Goal: Task Accomplishment & Management: Complete application form

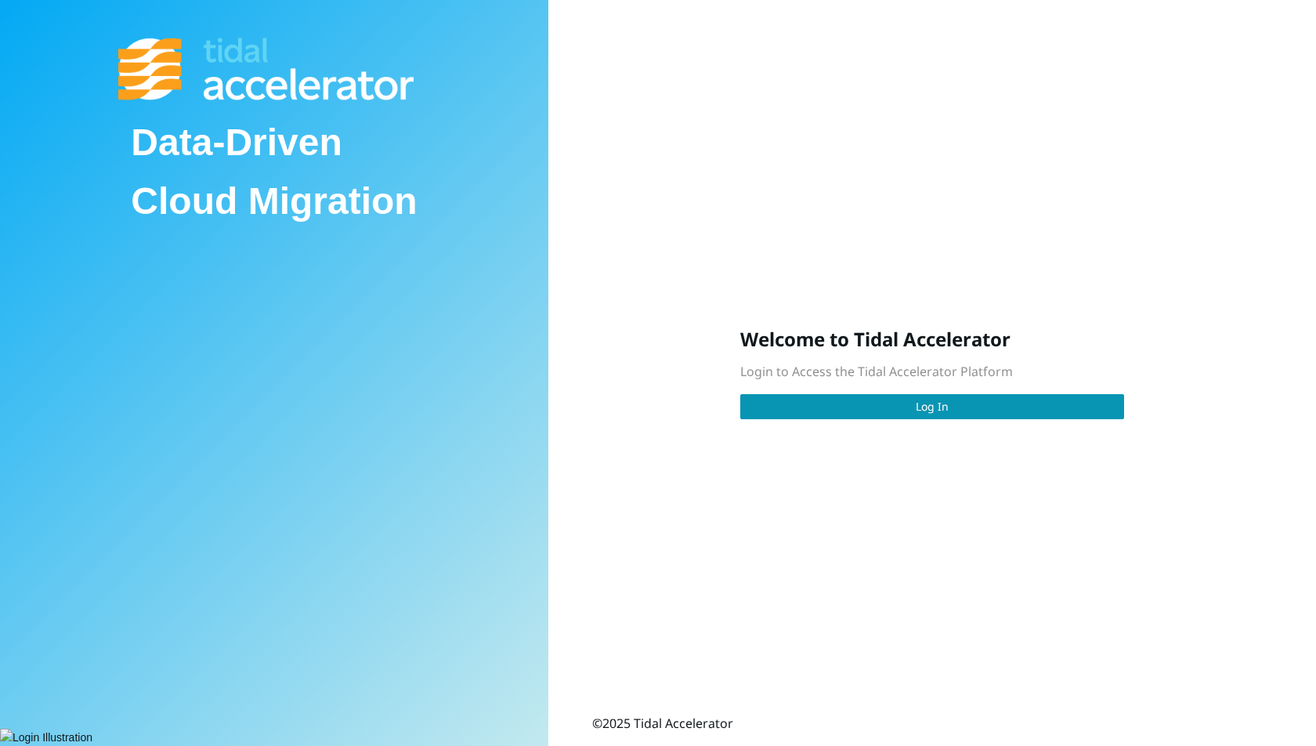
click at [888, 378] on span "Login to Access the Tidal Accelerator Platform" at bounding box center [876, 371] width 273 height 17
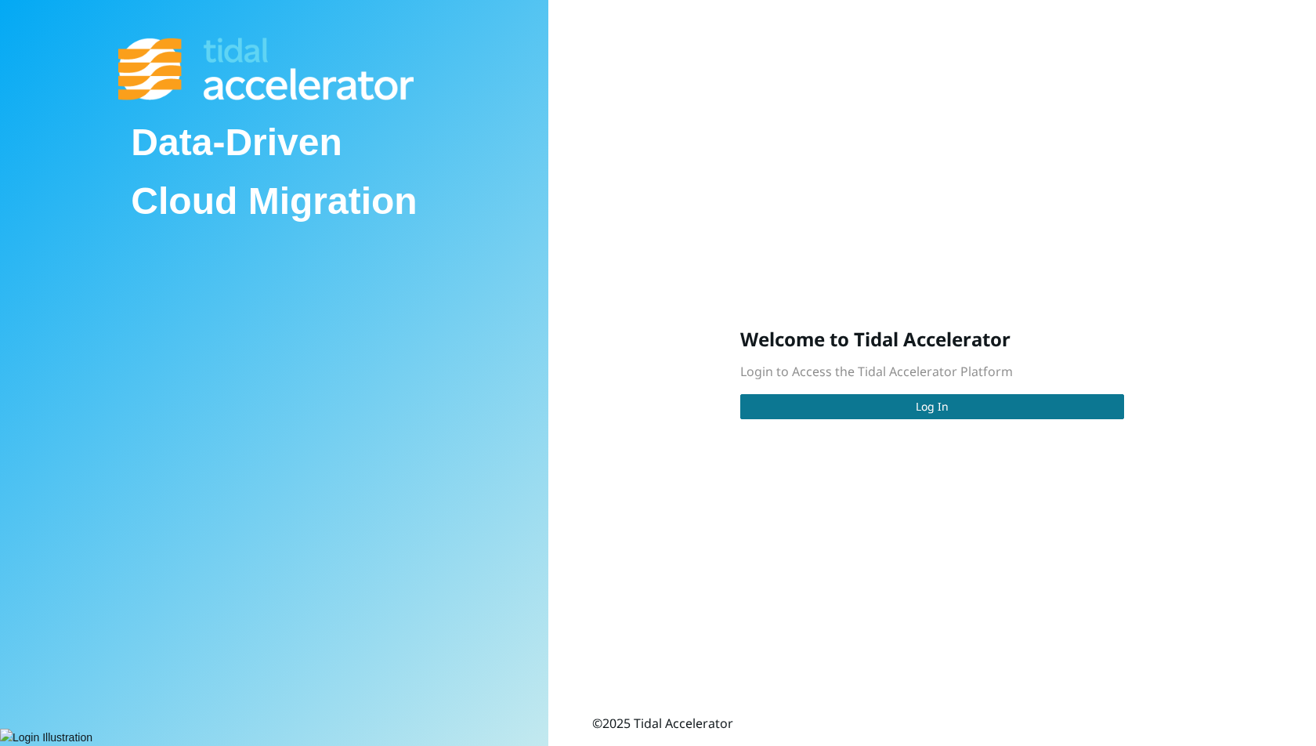
click at [881, 394] on button "Log In" at bounding box center [932, 406] width 384 height 25
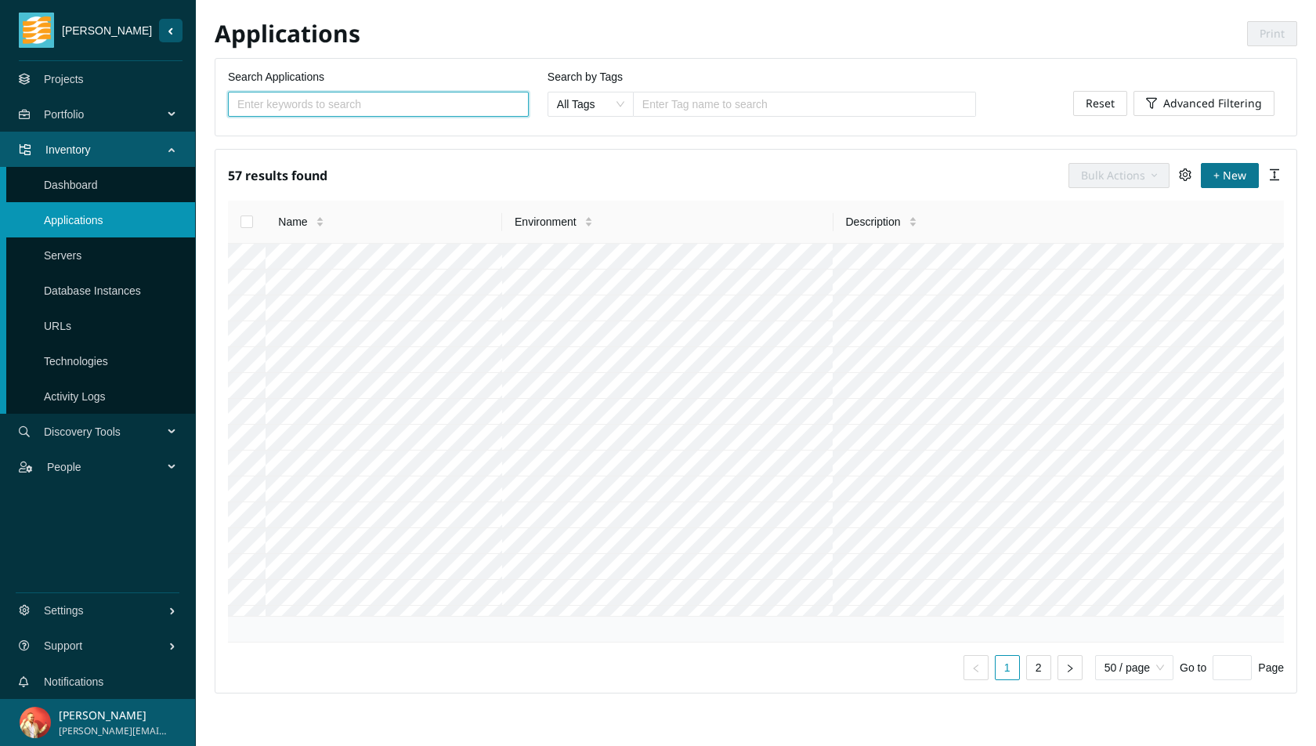
click at [1243, 167] on span "+ New" at bounding box center [1230, 175] width 33 height 17
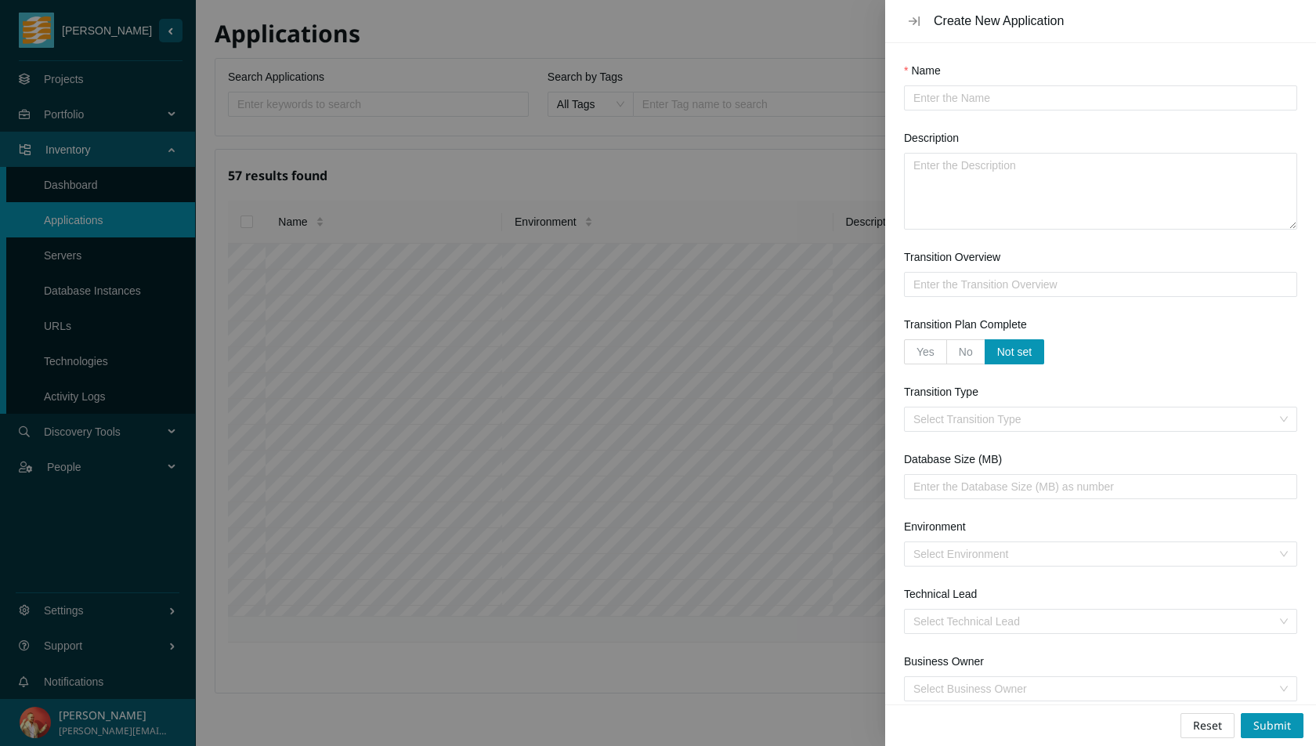
click at [1163, 100] on input "Name" at bounding box center [1095, 97] width 362 height 17
type input "PowerBuilder-RibbonBar-Example"
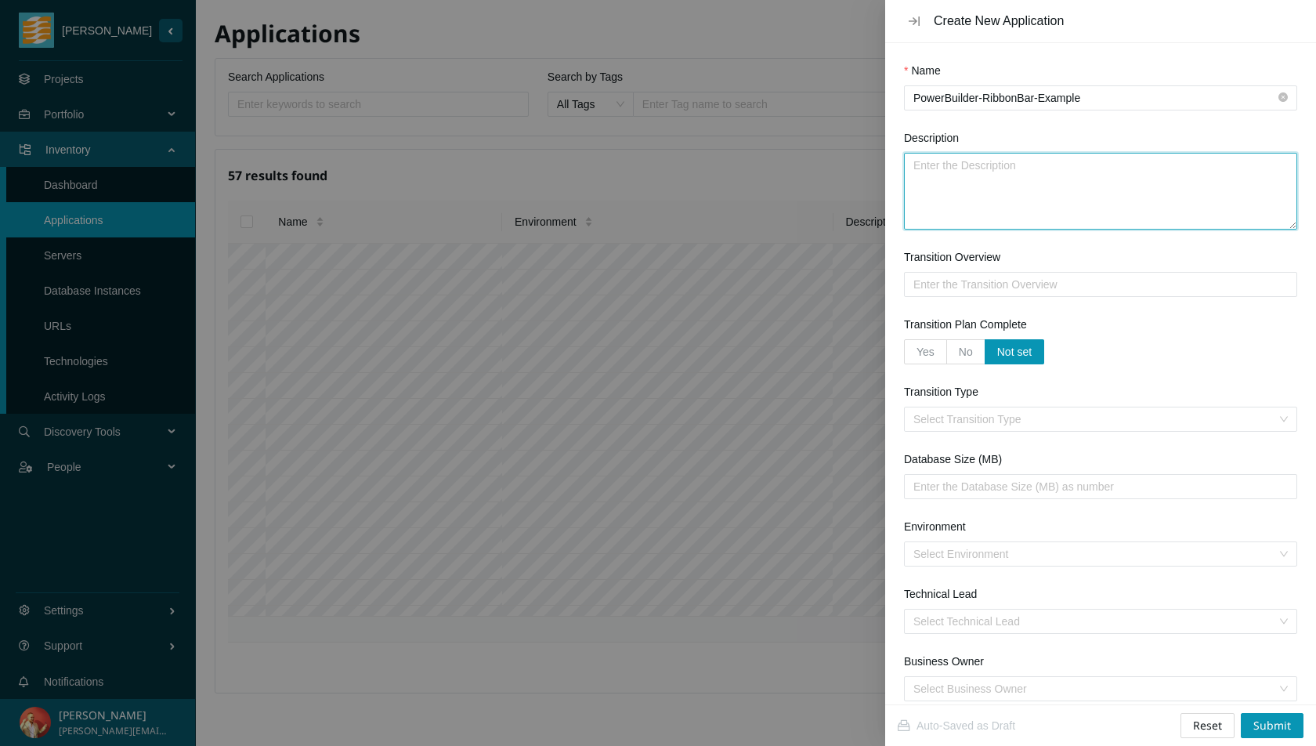
click at [1127, 188] on textarea "Description" at bounding box center [1101, 191] width 392 height 75
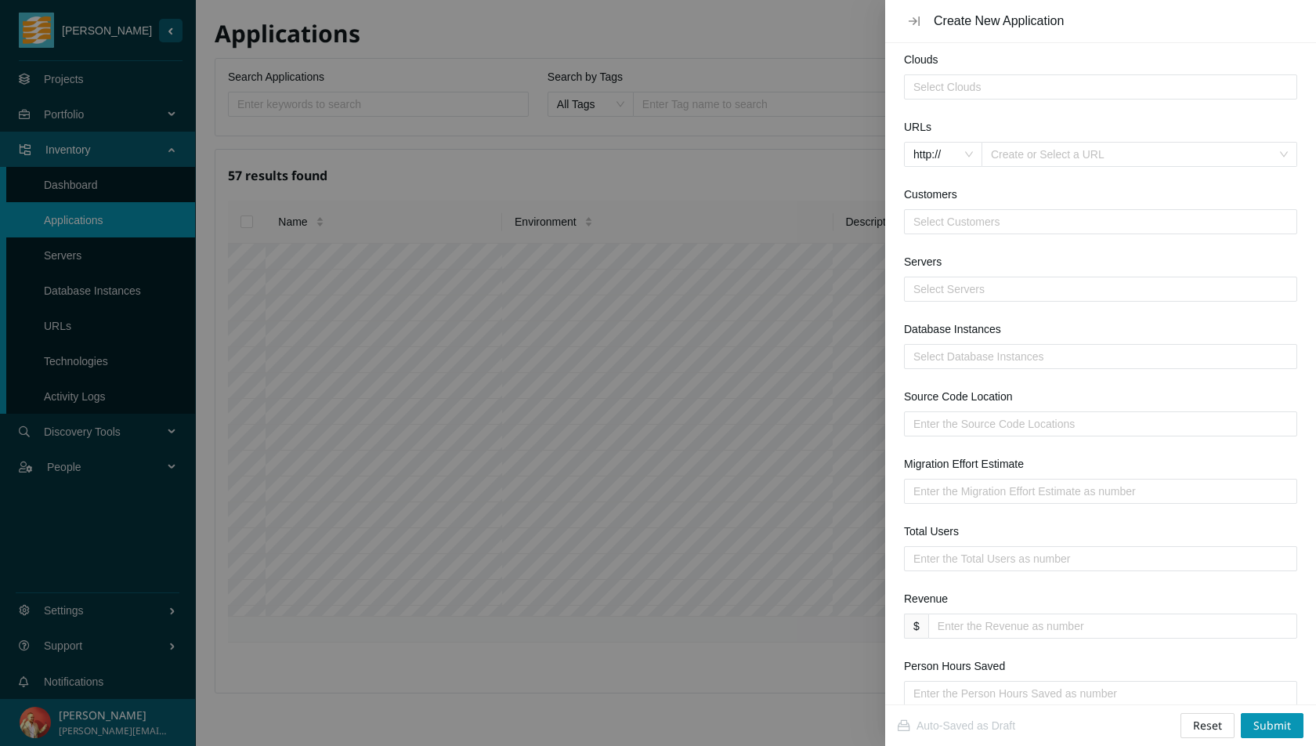
scroll to position [737, 0]
type textarea "Sample app from Appeon"
click at [997, 425] on div at bounding box center [1100, 423] width 385 height 19
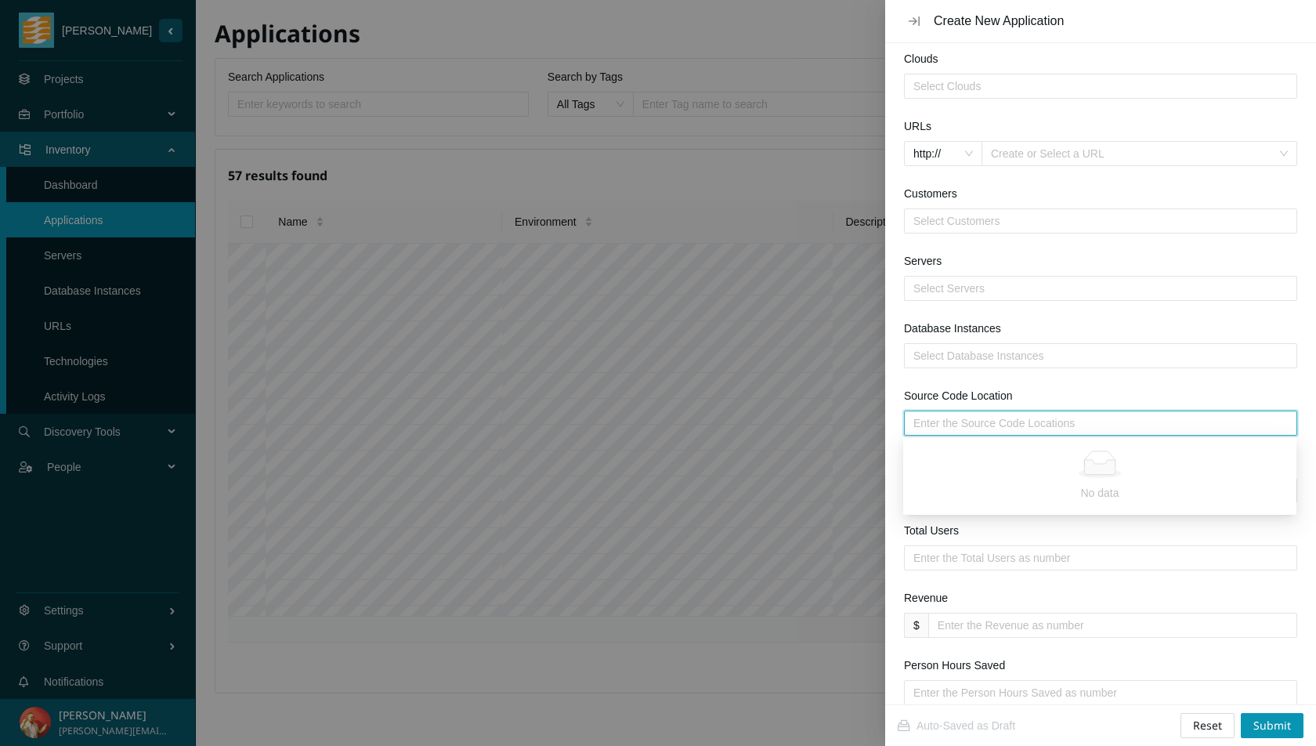
paste input "https://github.com/Appeon/PowerBuilder-RibbonBar-Example.git"
type input "https://github.com/Appeon/PowerBuilder-RibbonBar-Example.git"
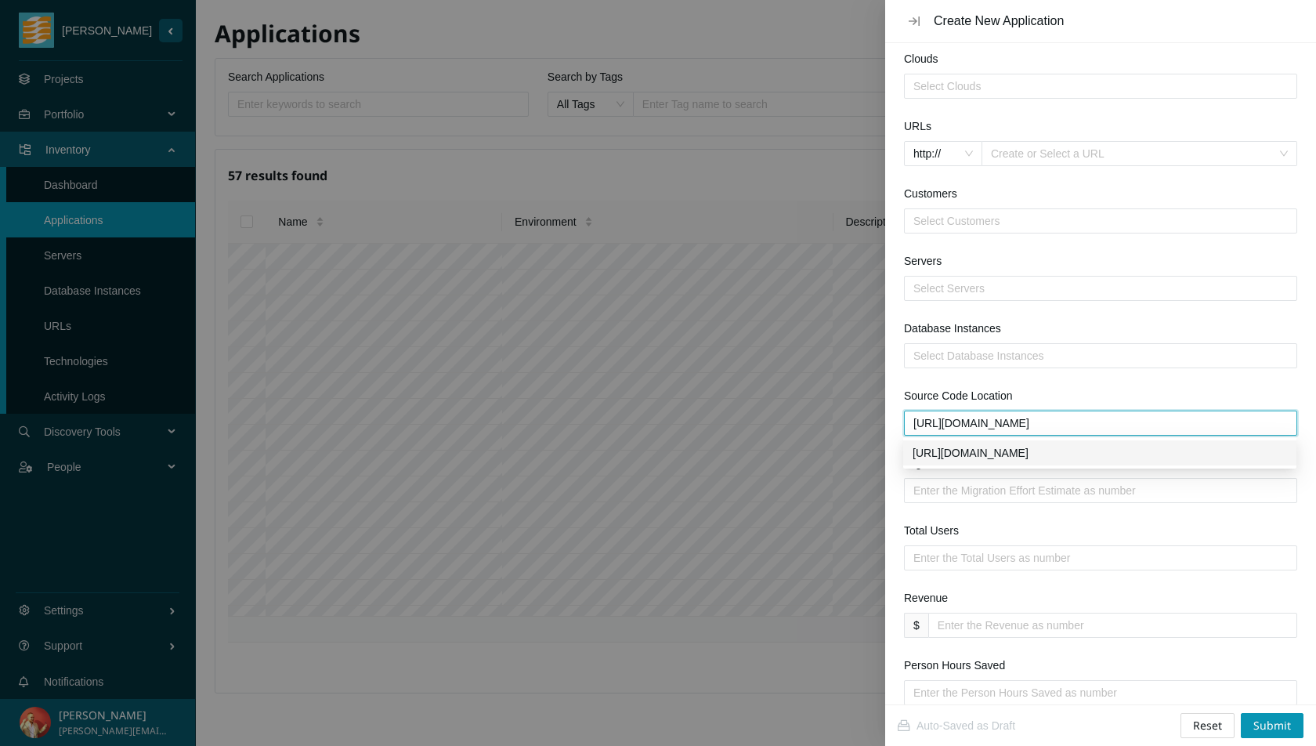
click at [1026, 450] on div "https://github.com/Appeon/PowerBuilder-RibbonBar-Example.git" at bounding box center [1100, 452] width 374 height 17
click at [1271, 720] on span "Submit" at bounding box center [1273, 725] width 38 height 17
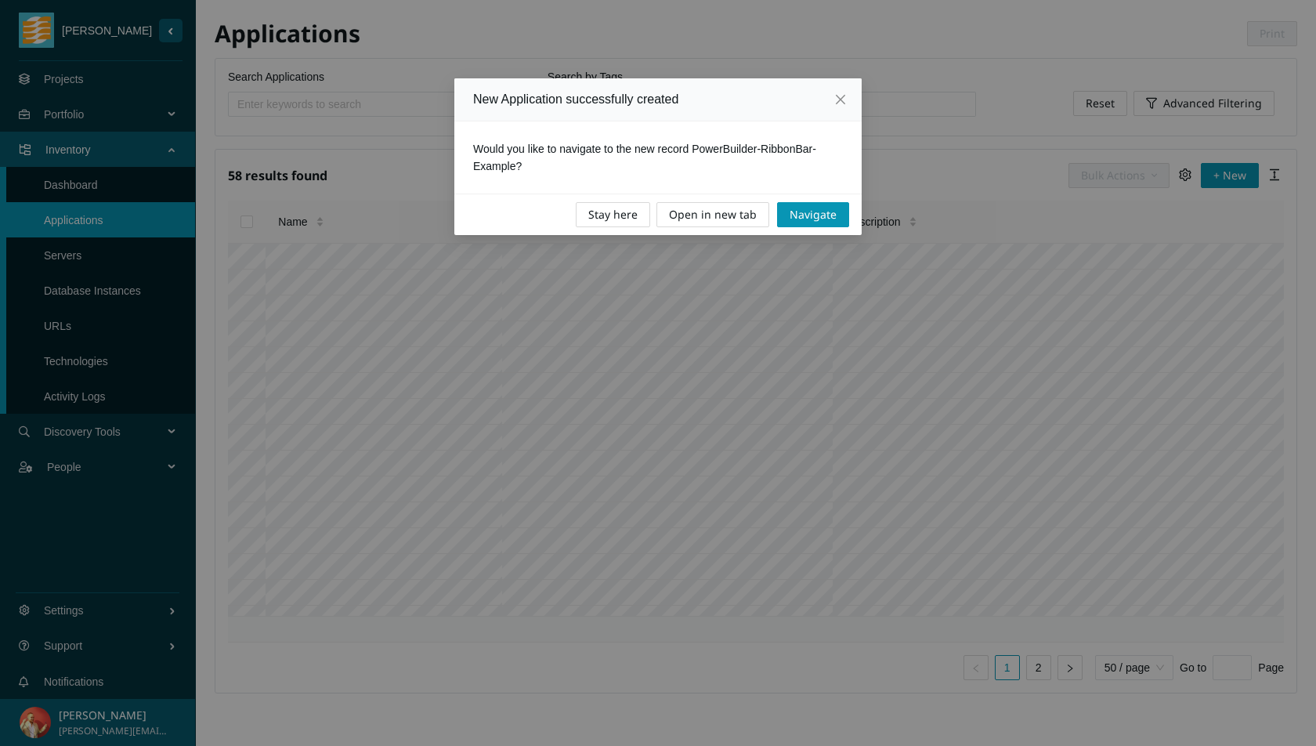
click at [750, 217] on span "Open in new tab" at bounding box center [713, 214] width 88 height 17
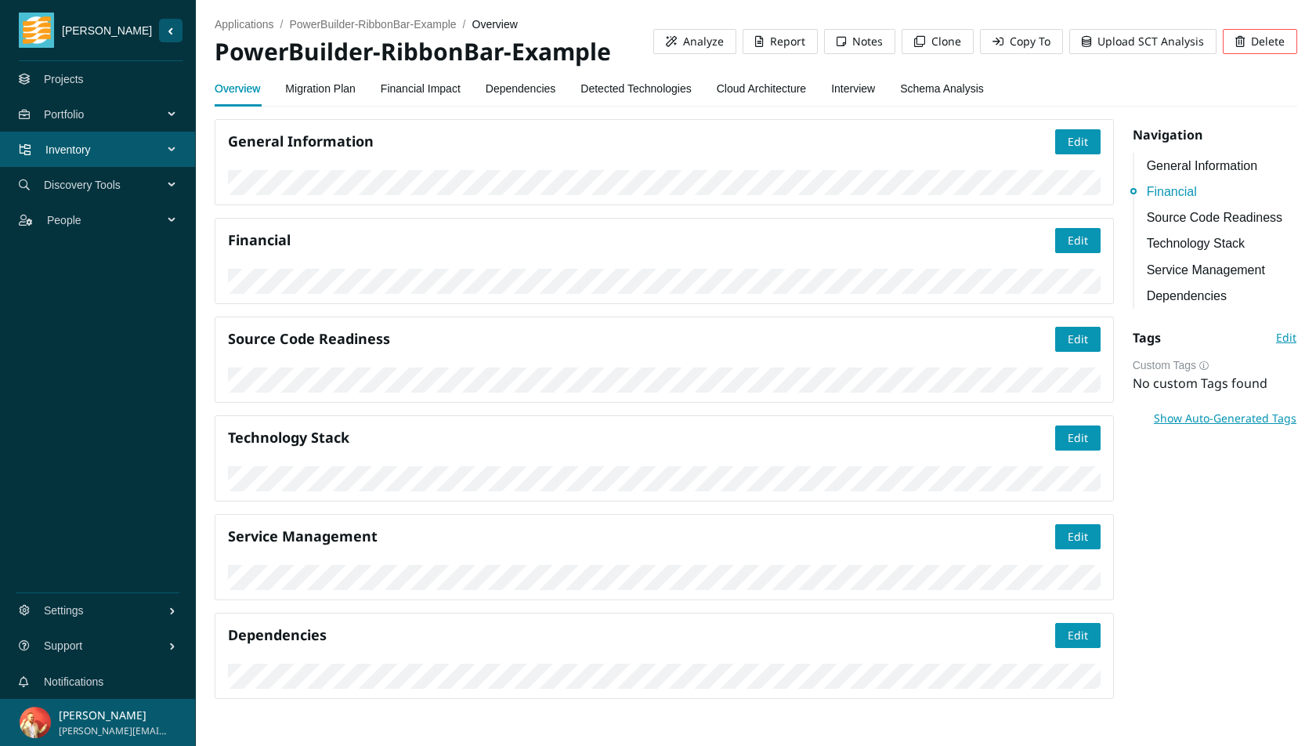
scroll to position [371, 0]
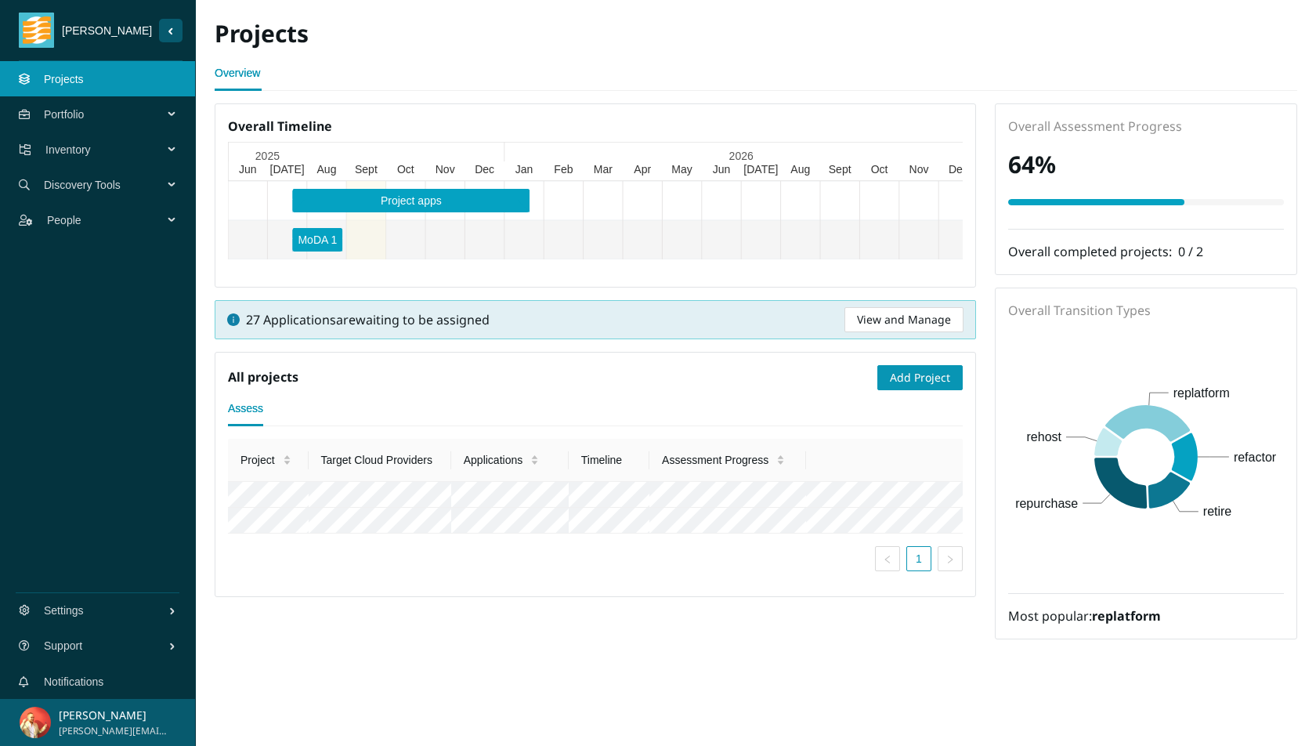
click at [143, 147] on span "Inventory" at bounding box center [107, 149] width 124 height 47
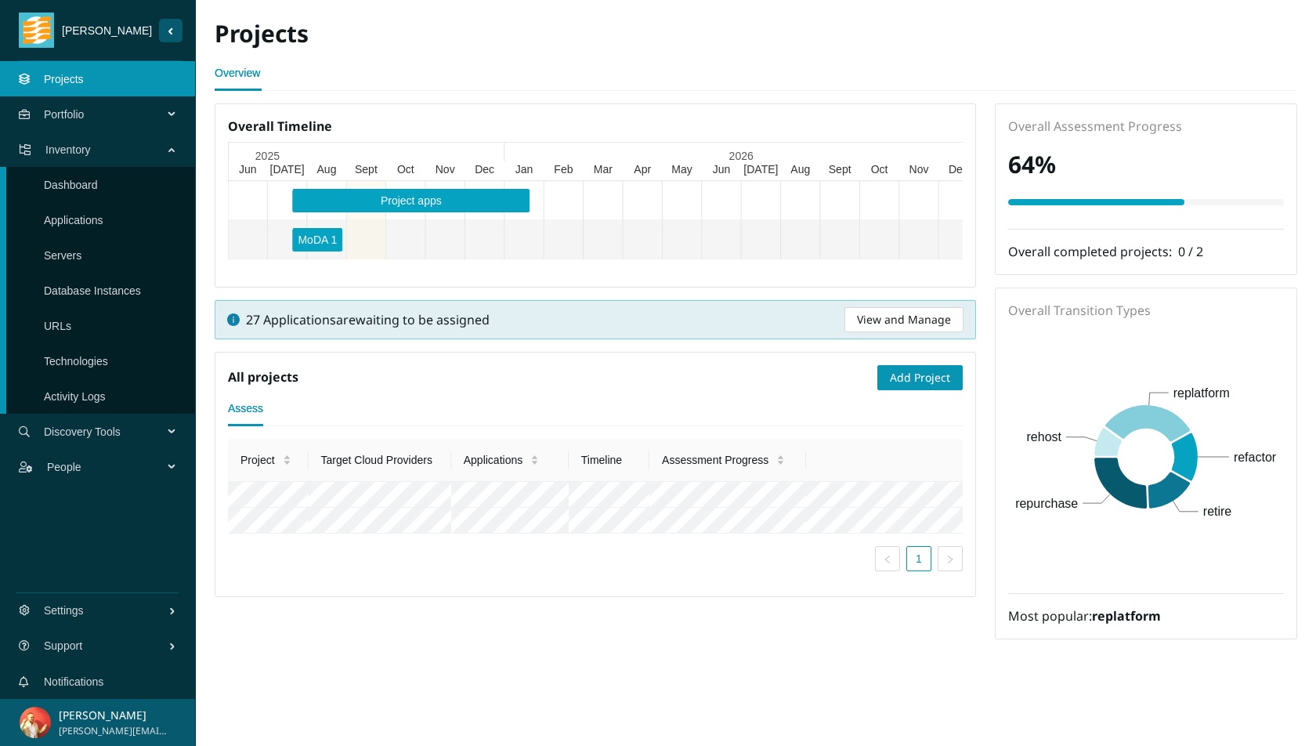
click at [103, 214] on link "Applications" at bounding box center [74, 220] width 60 height 13
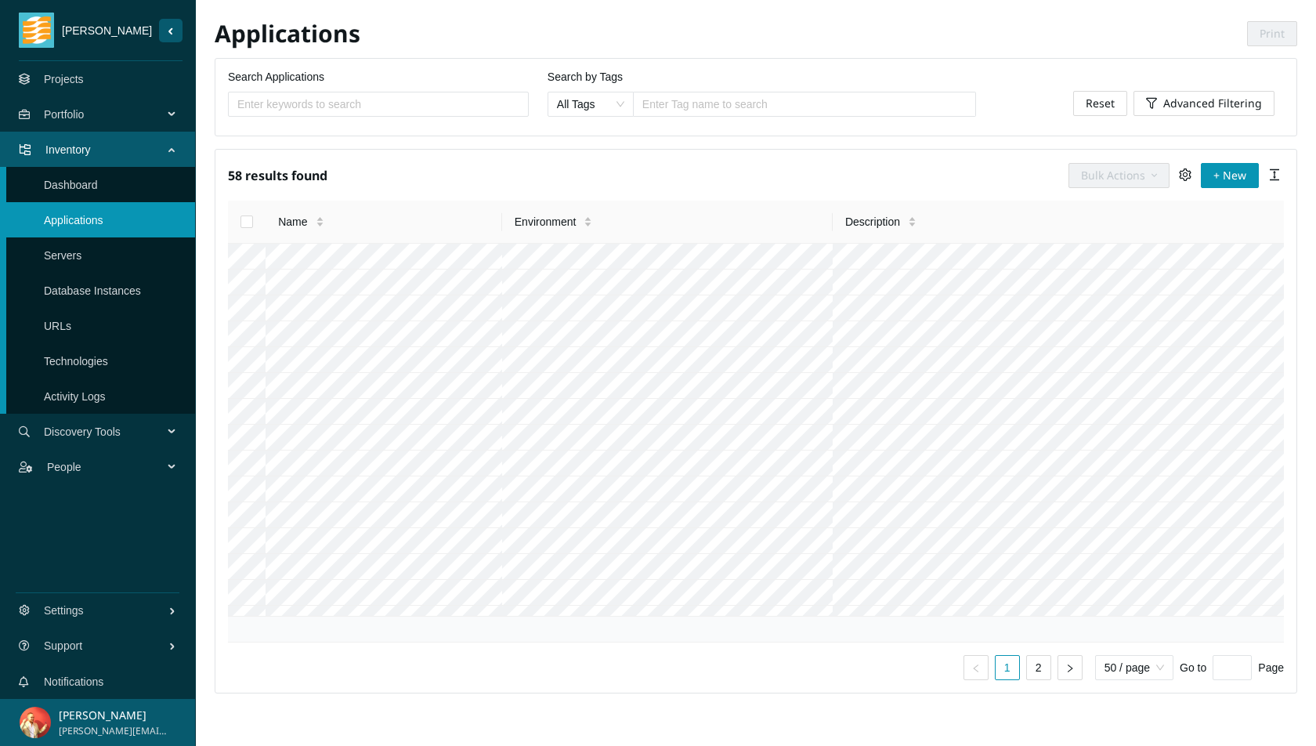
click at [678, 118] on div "Search by Tags All Tags Enter Tag name to search" at bounding box center [761, 101] width 447 height 67
click at [672, 110] on div at bounding box center [804, 104] width 335 height 19
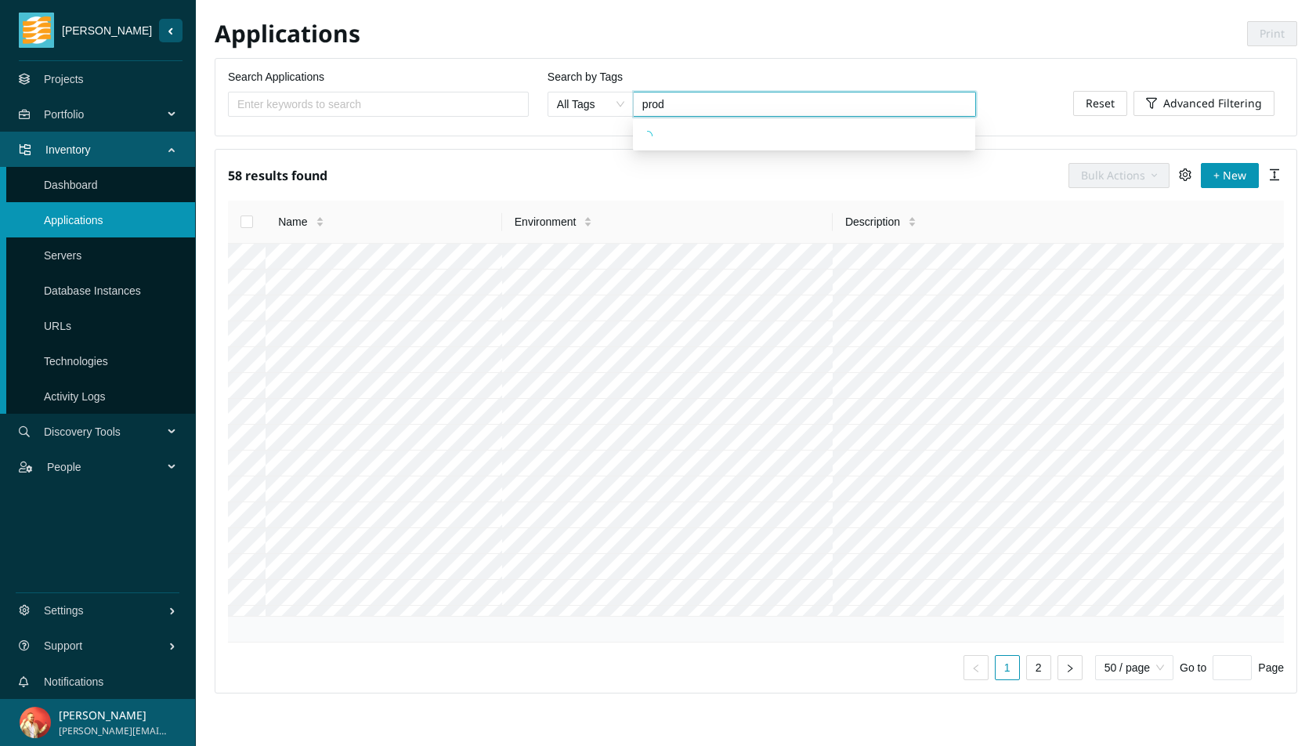
type input "produ"
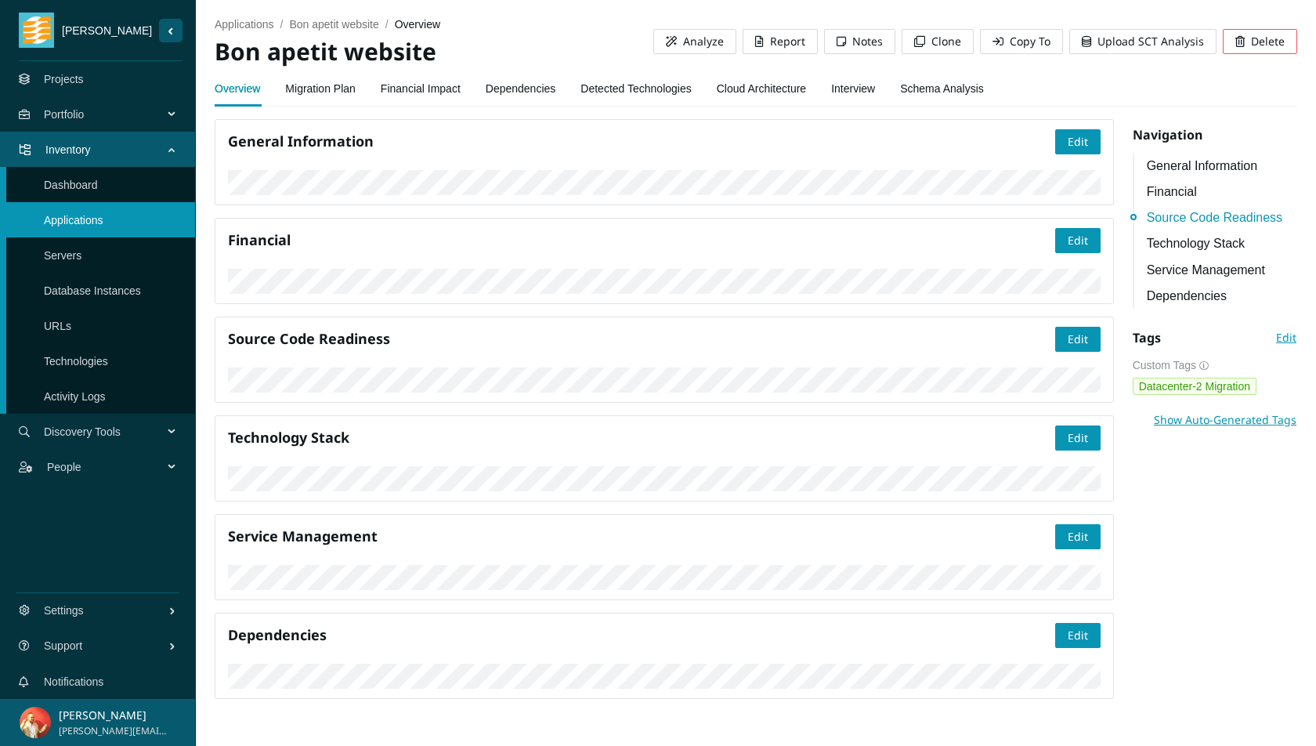
scroll to position [1058, 0]
click at [764, 89] on link "Cloud Architecture" at bounding box center [761, 88] width 89 height 31
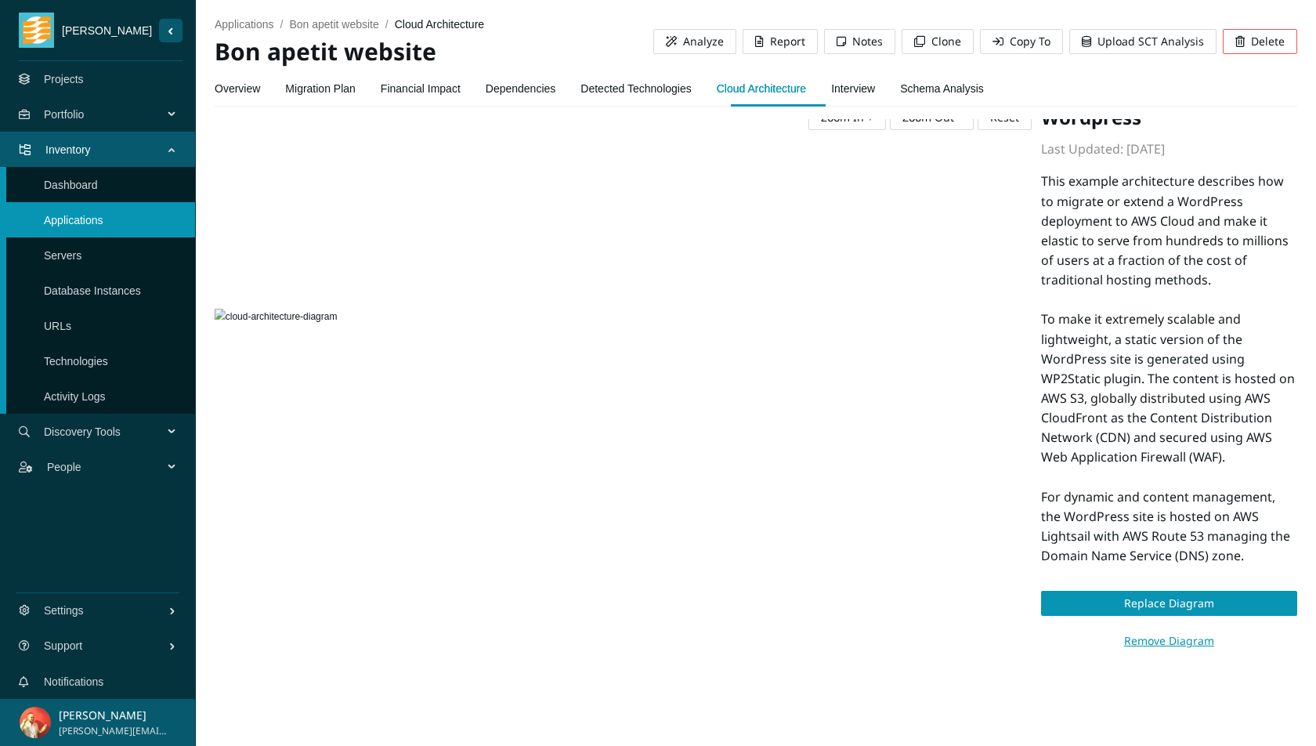
click at [863, 94] on link "Interview" at bounding box center [853, 88] width 44 height 31
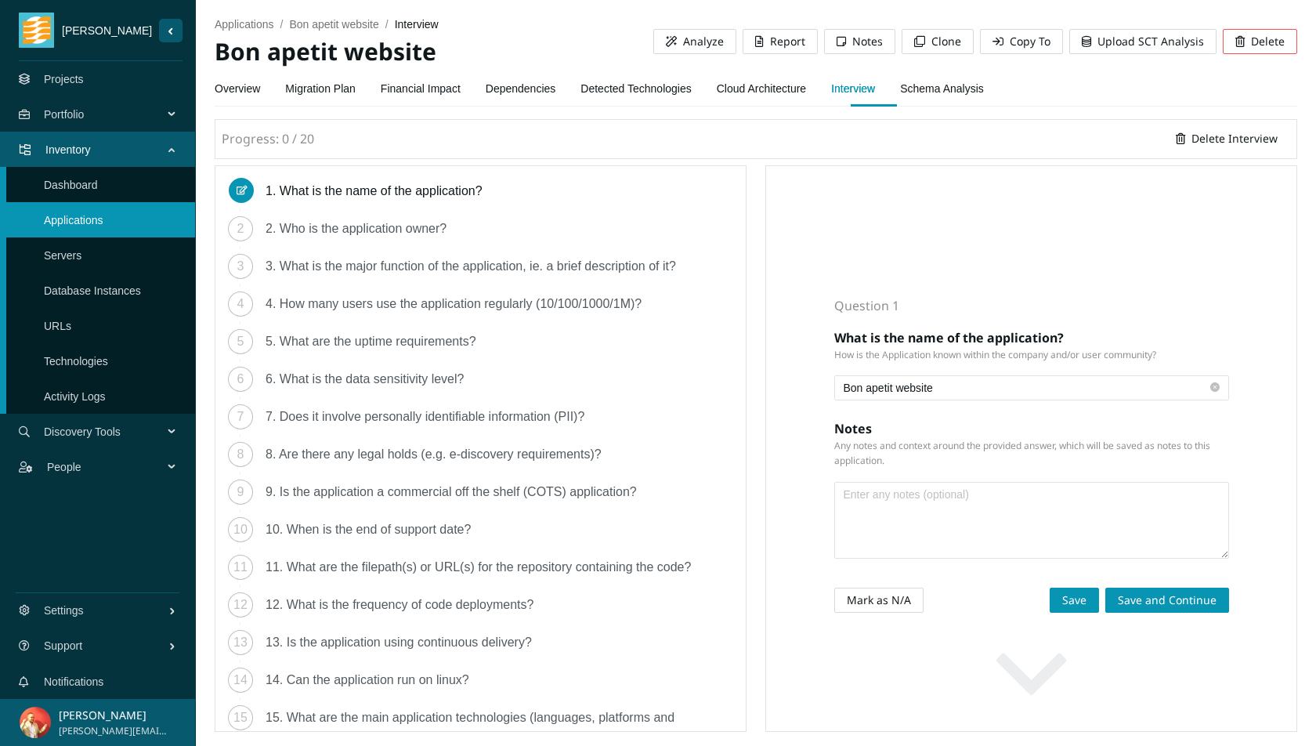
click at [984, 90] on link "Schema Analysis" at bounding box center [942, 88] width 84 height 31
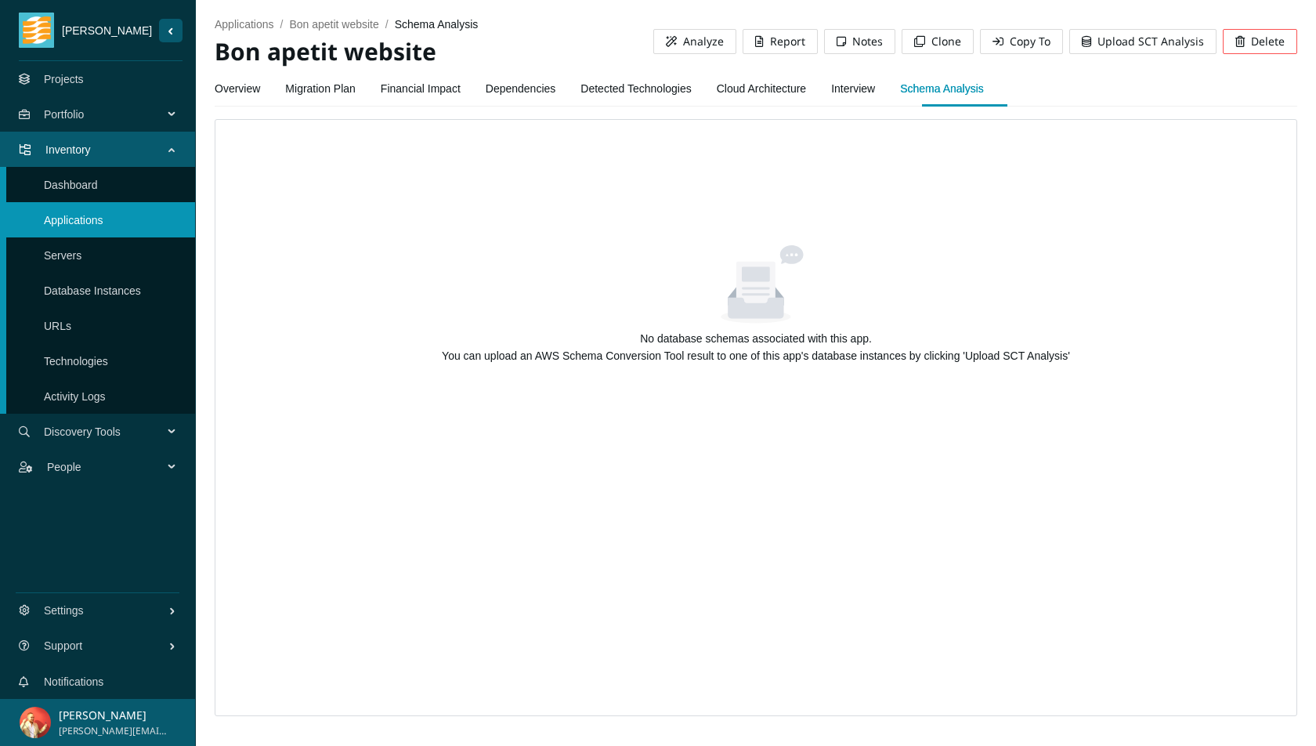
click at [497, 92] on link "Dependencies" at bounding box center [521, 88] width 71 height 31
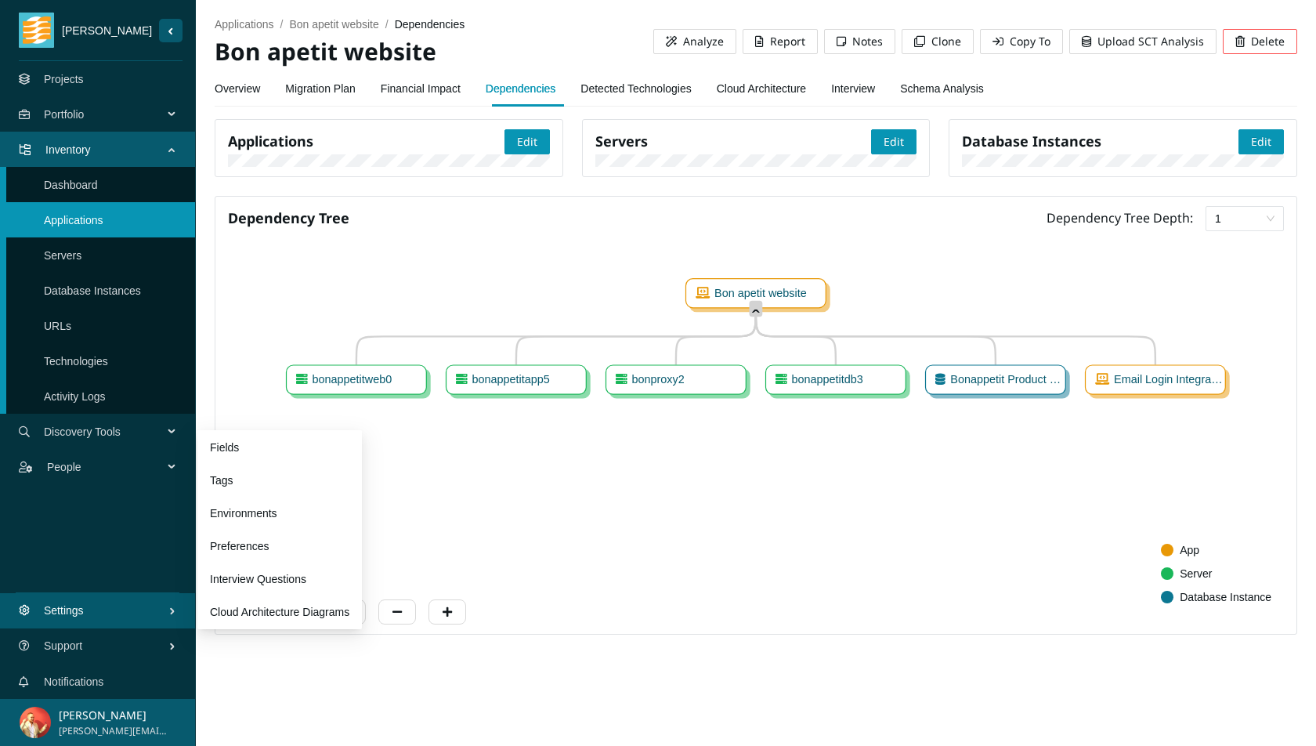
click at [114, 608] on span "Settings" at bounding box center [106, 610] width 125 height 47
click at [875, 90] on link "Interview" at bounding box center [853, 88] width 44 height 31
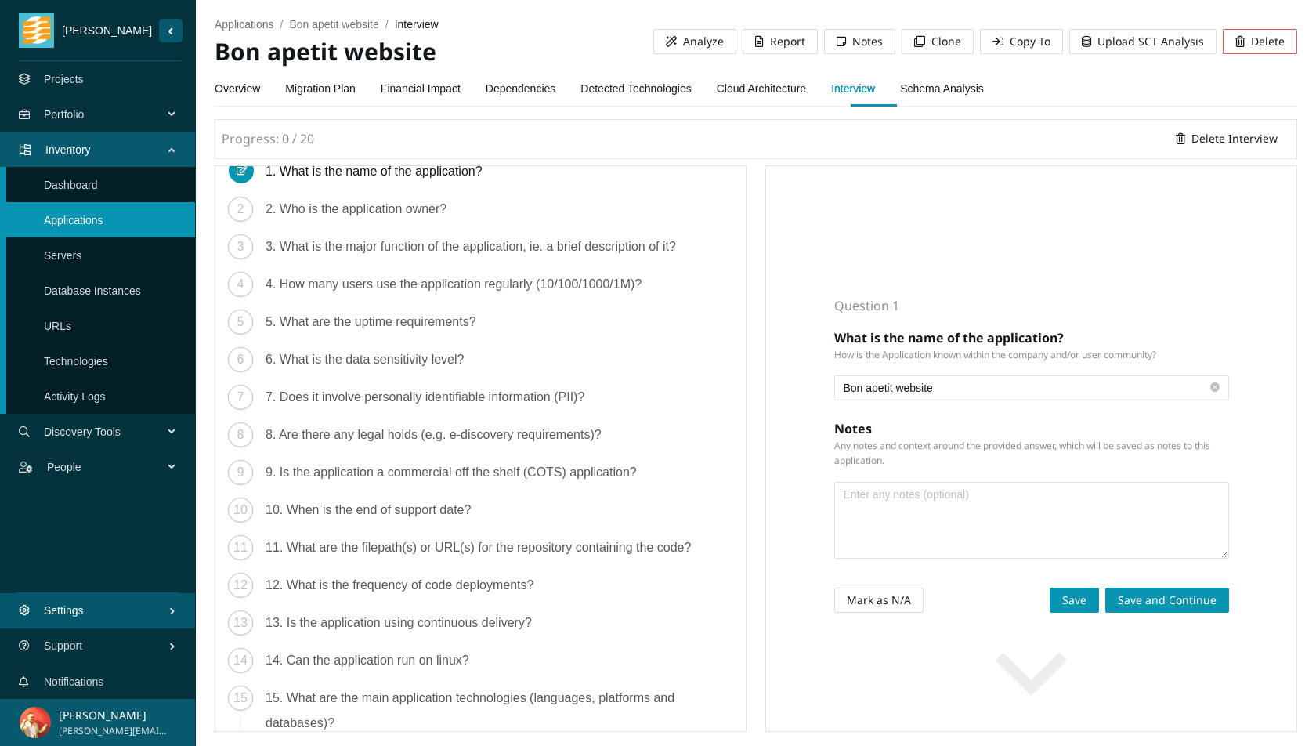
scroll to position [5, 0]
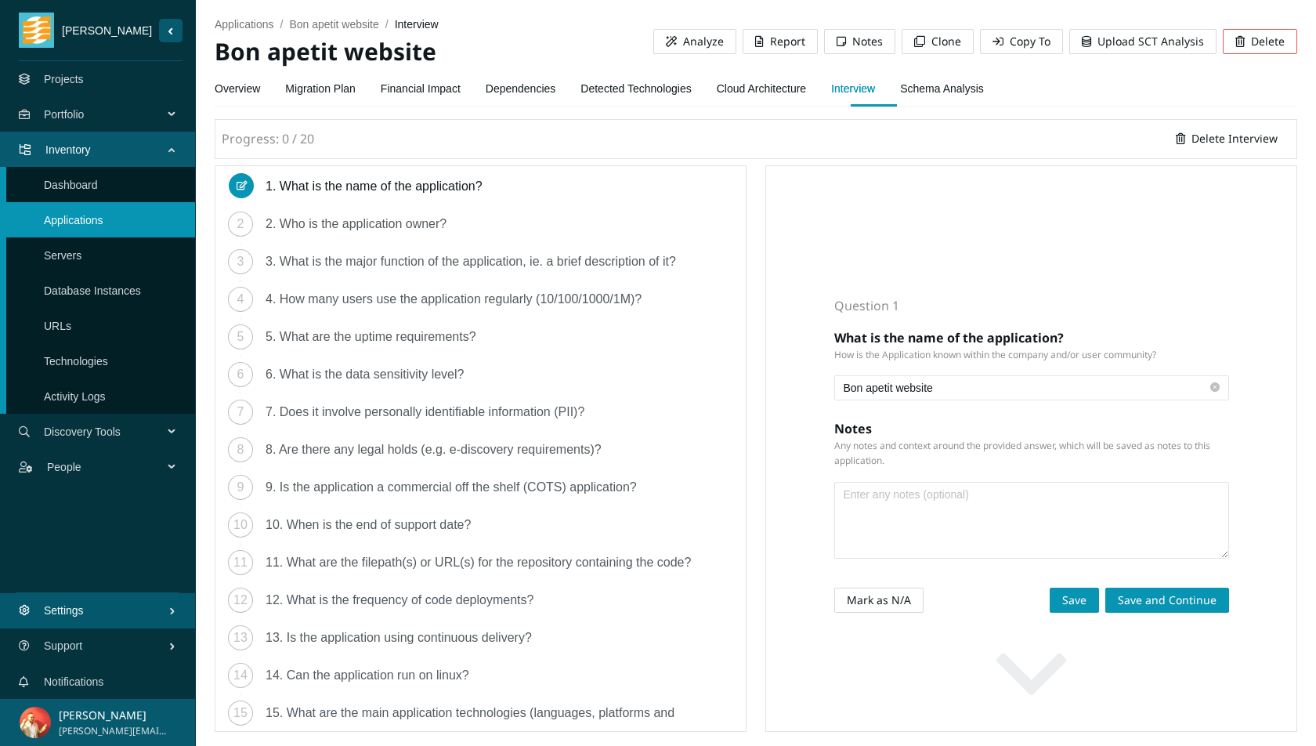
click at [430, 262] on div "3. What is the major function of the application, ie. a brief description of it?" at bounding box center [477, 261] width 423 height 25
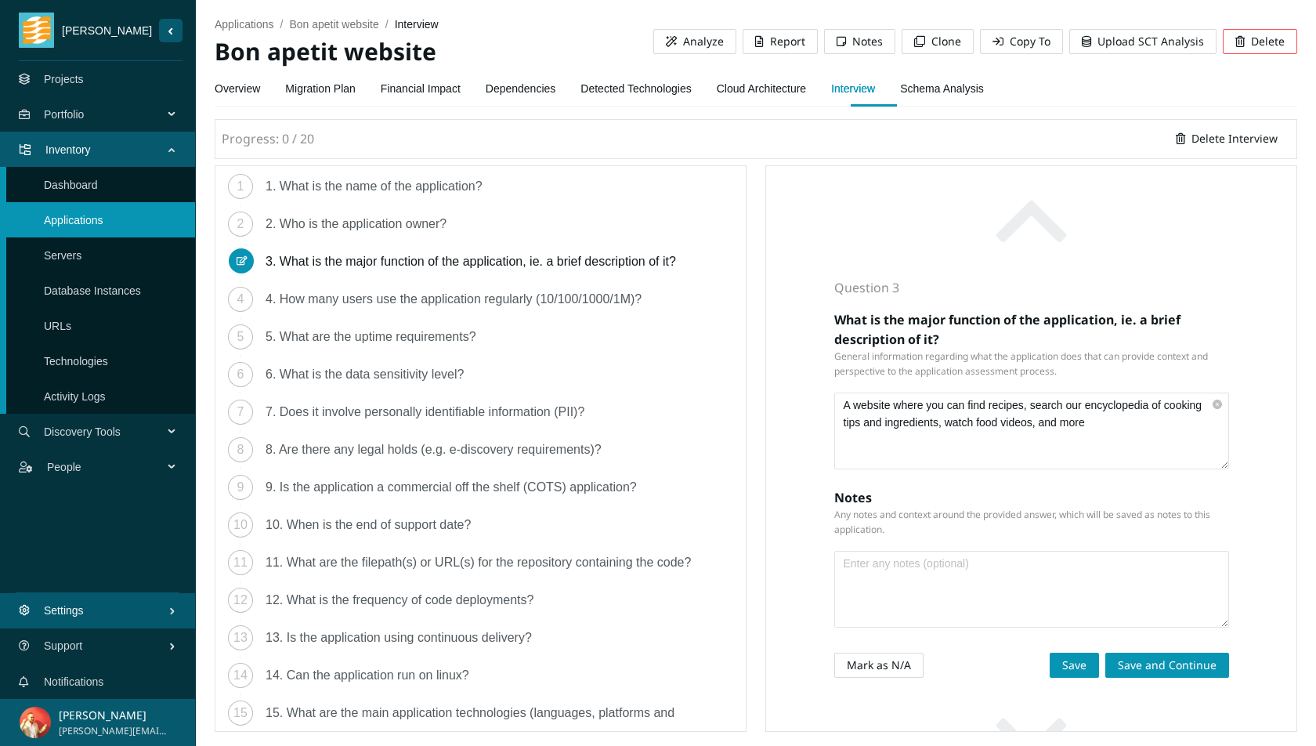
click at [436, 300] on div "4. How many users use the application regularly (10/100/1000/1M)?" at bounding box center [460, 299] width 389 height 25
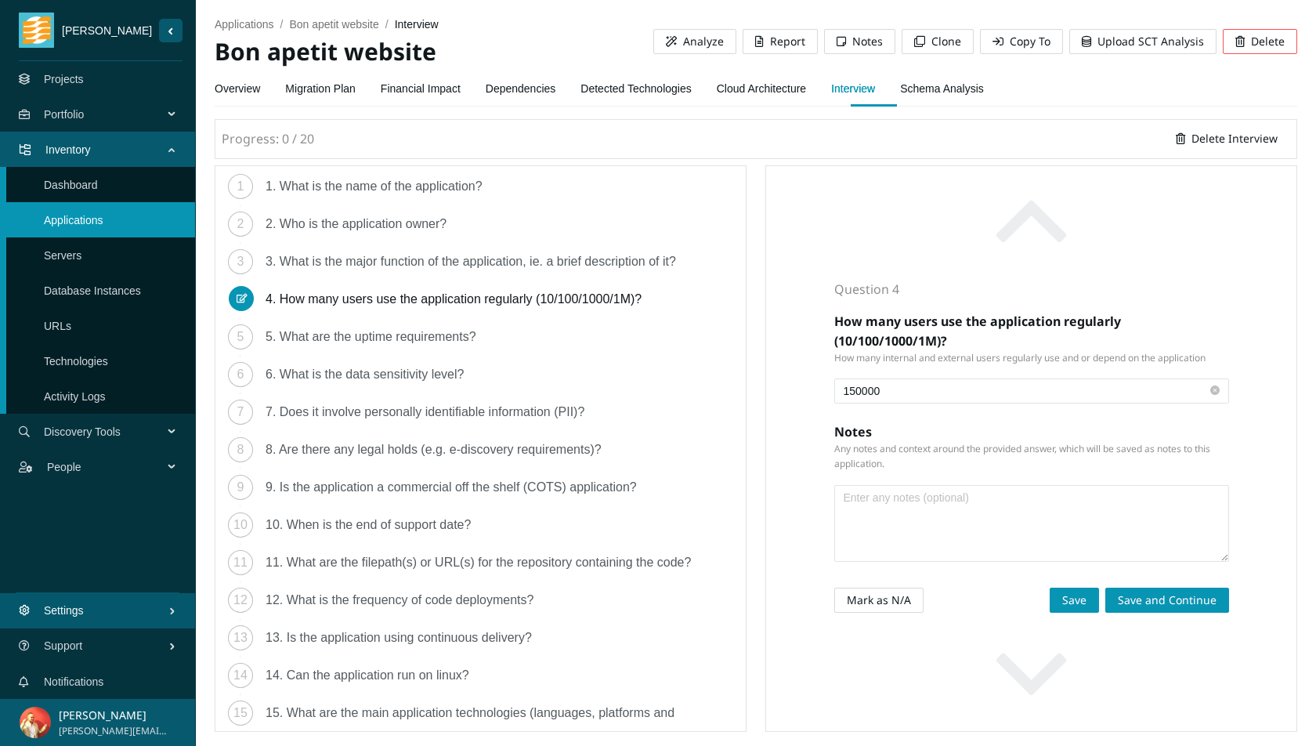
click at [440, 333] on div "5. What are the uptime requirements?" at bounding box center [377, 336] width 223 height 25
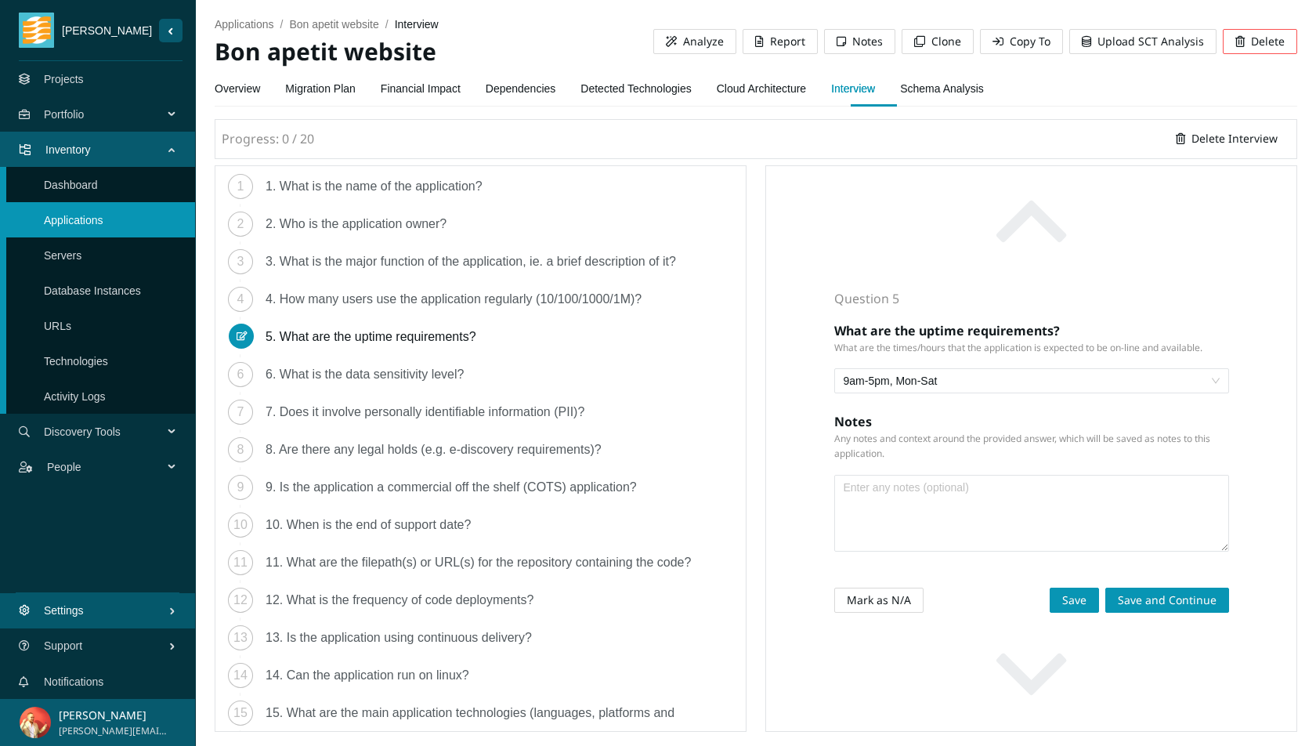
click at [395, 372] on div "6. What is the data sensitivity level?" at bounding box center [371, 374] width 211 height 25
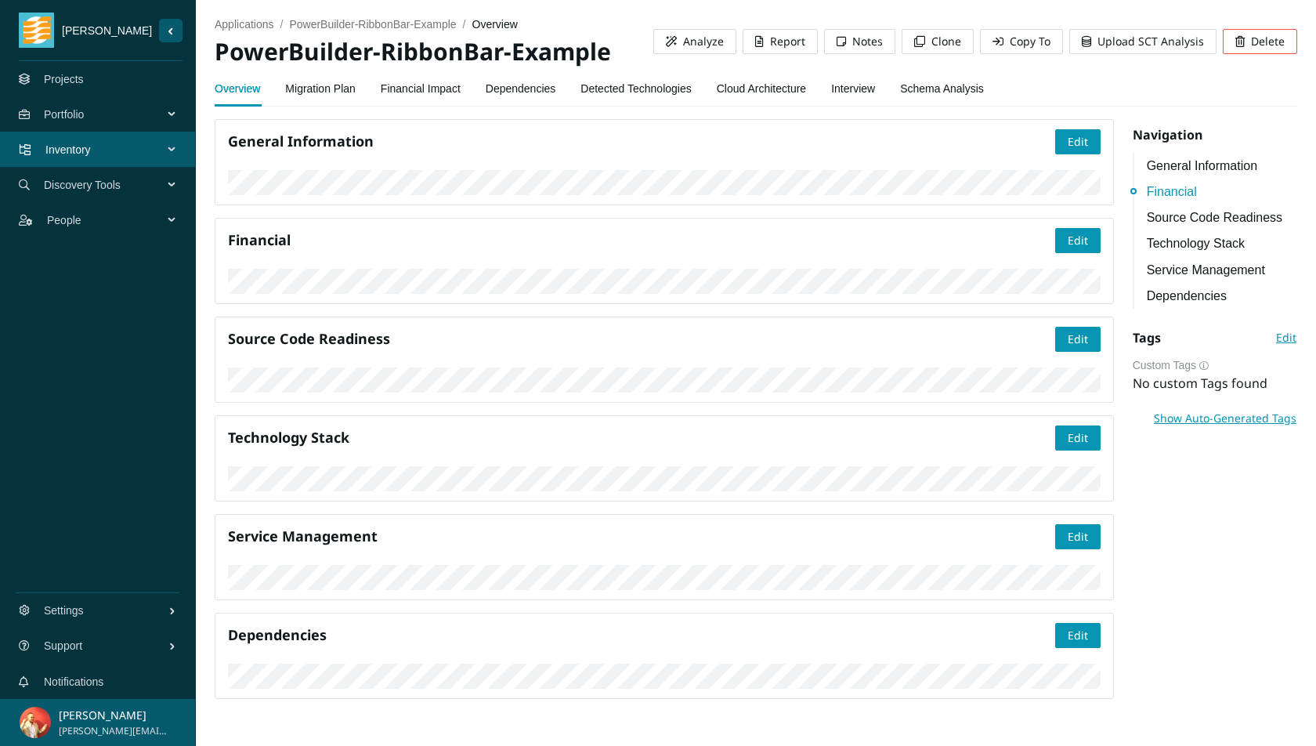
scroll to position [371, 0]
